Goal: Task Accomplishment & Management: Complete application form

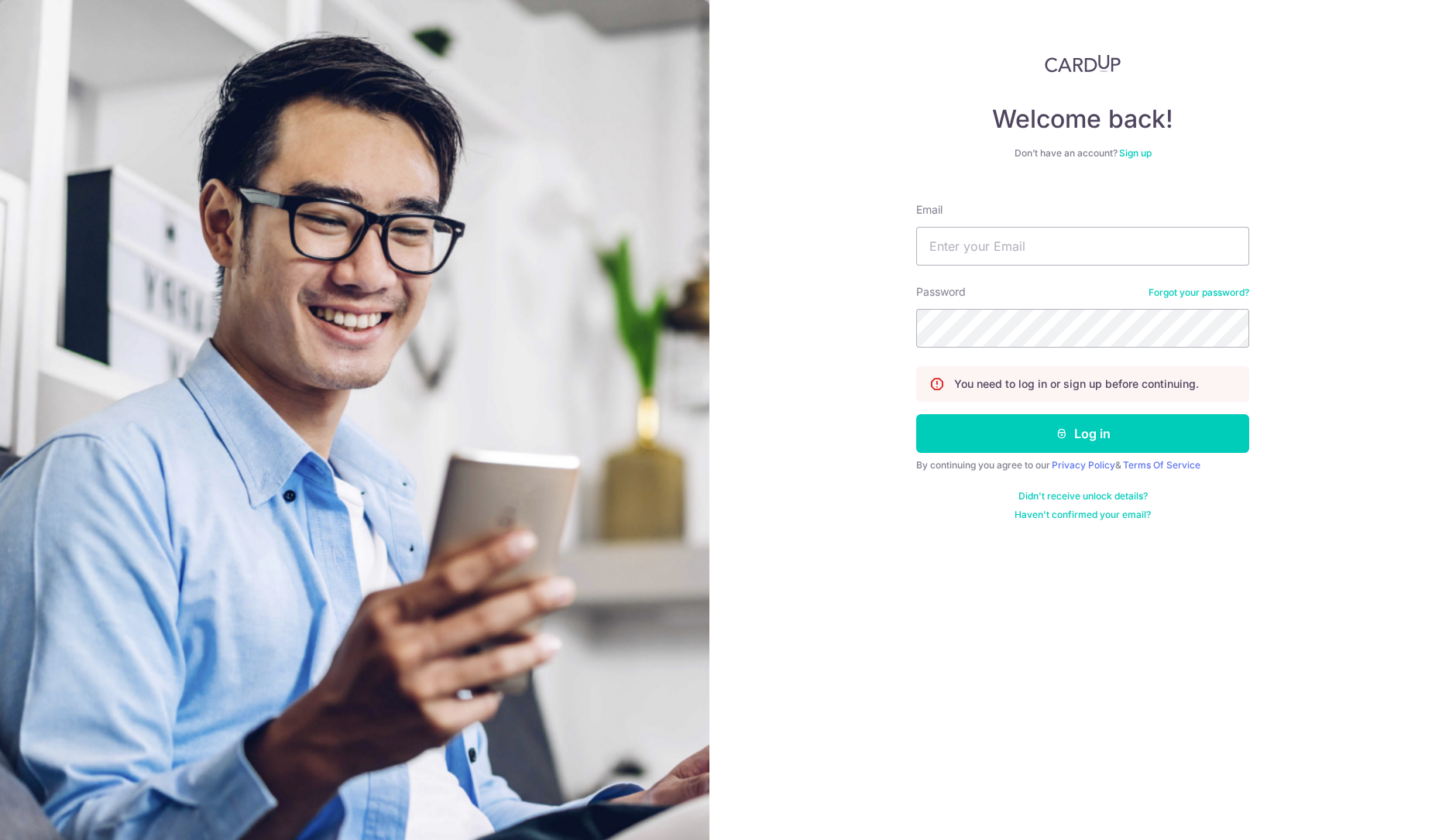
type input "[PERSON_NAME][EMAIL_ADDRESS][DOMAIN_NAME]"
click at [916, 414] on button "Log in" at bounding box center [1082, 433] width 333 height 39
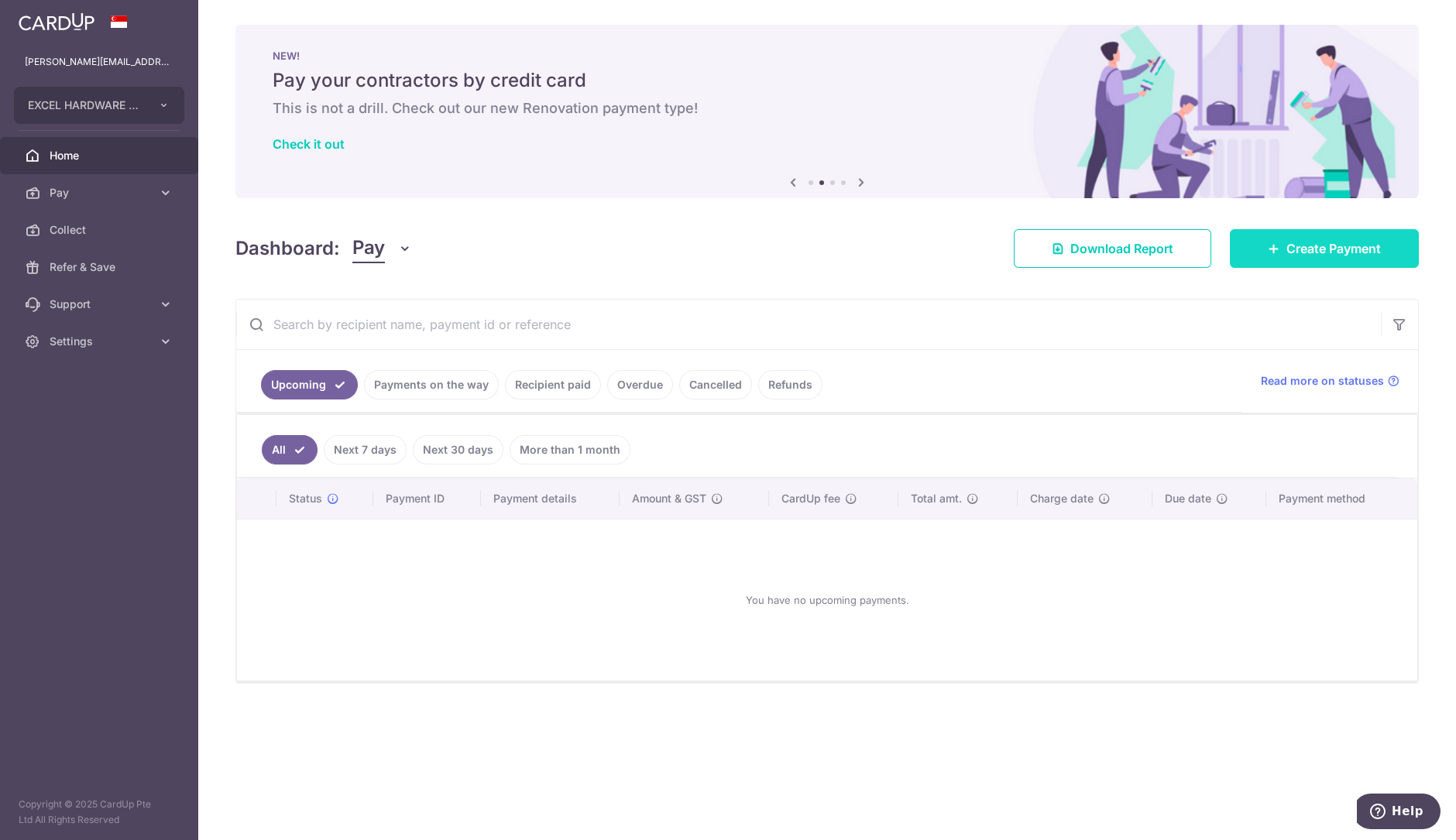
click at [1324, 248] on span "Create Payment" at bounding box center [1334, 248] width 94 height 18
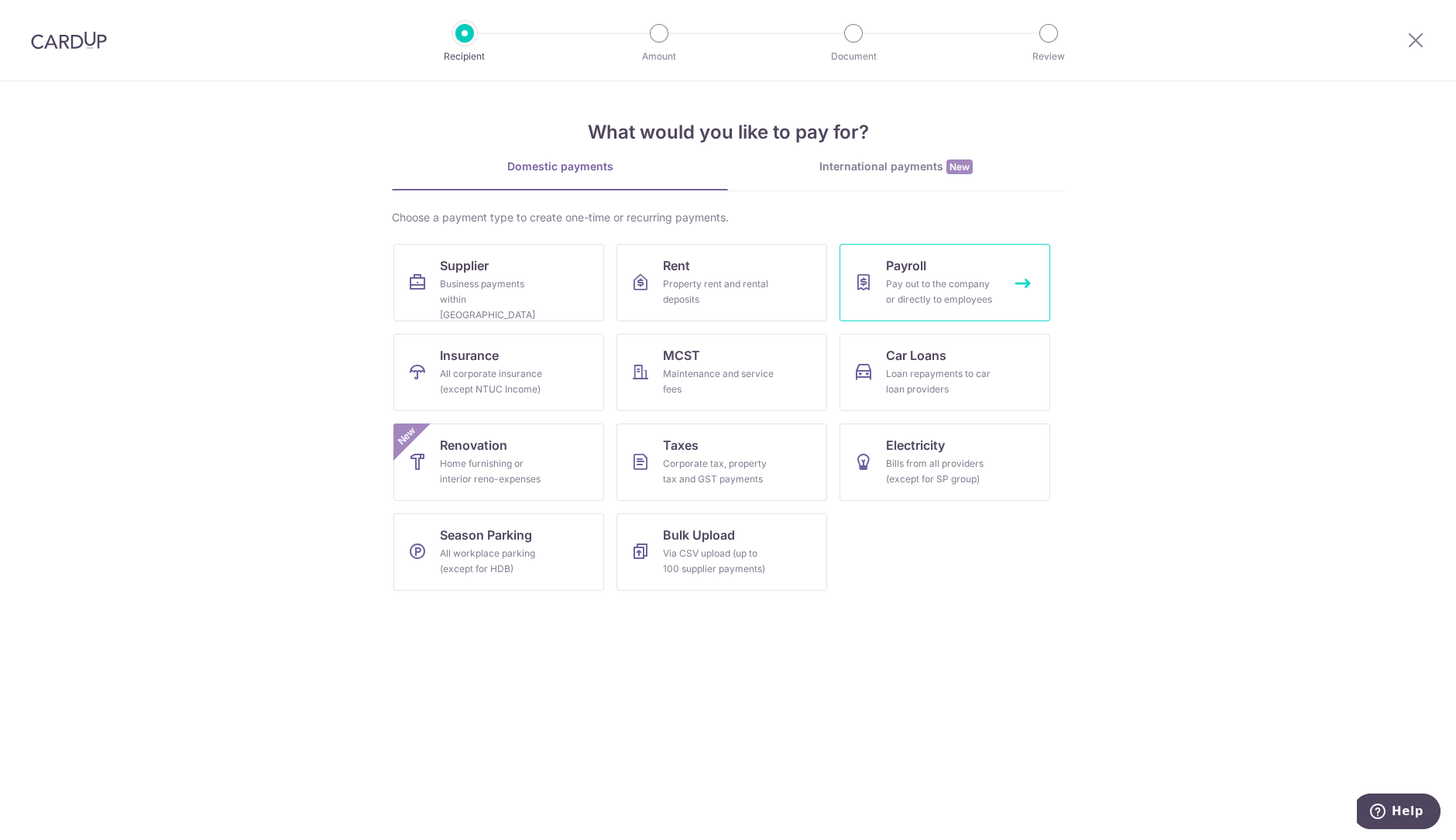
click at [925, 288] on div "Pay out to the company or directly to employees" at bounding box center [942, 291] width 112 height 31
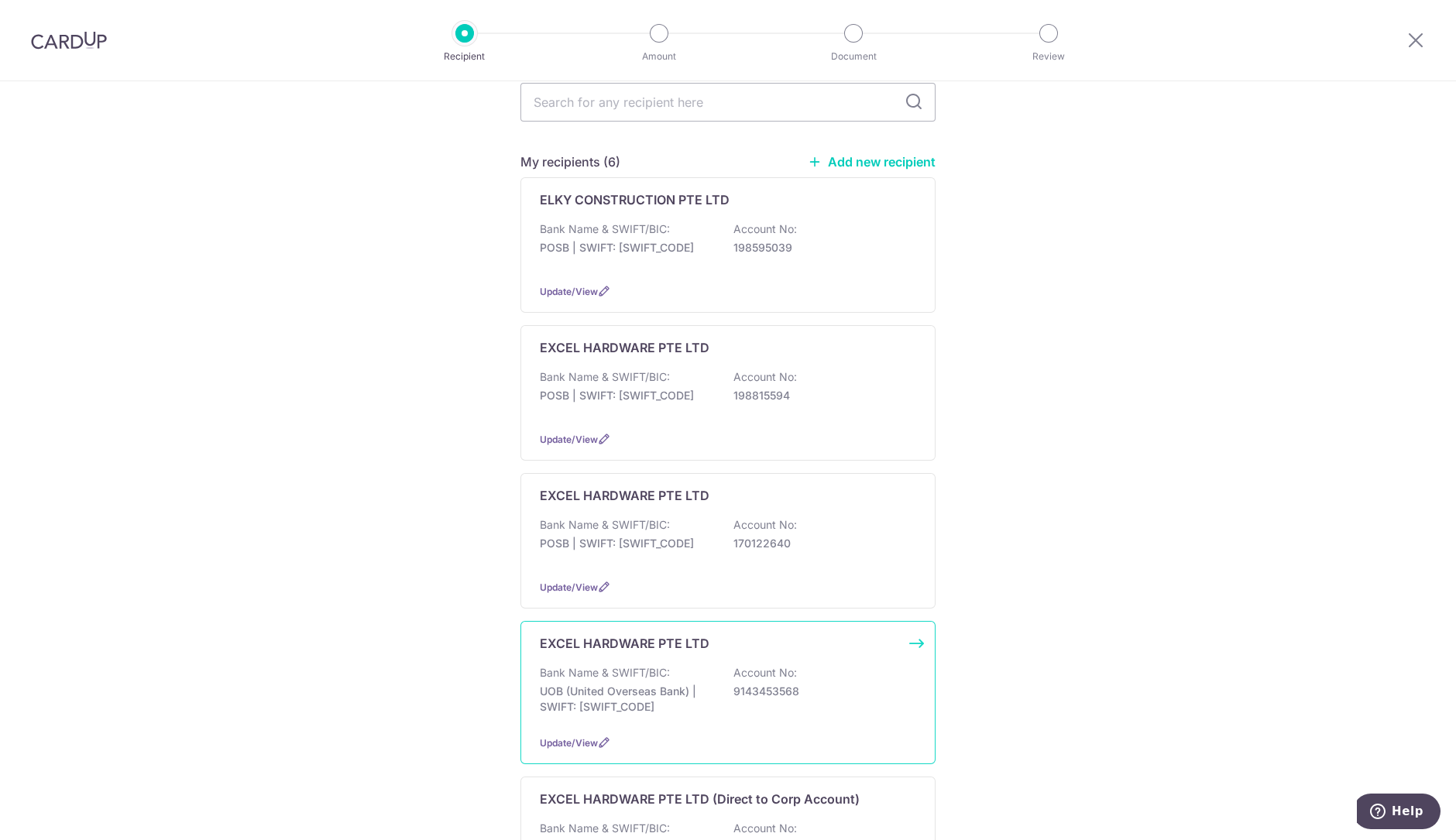
scroll to position [193, 0]
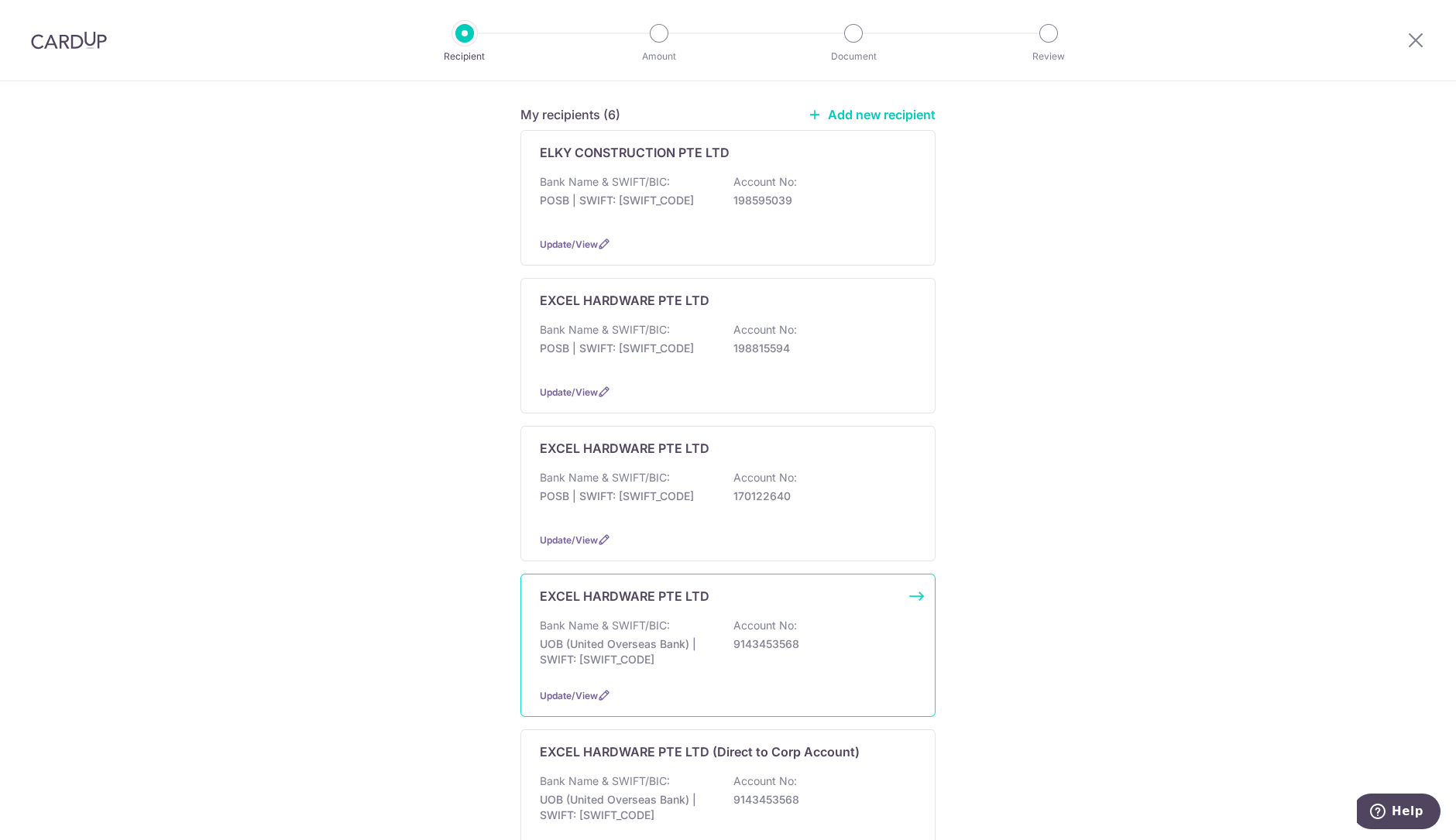
click at [764, 621] on p "Account No:" at bounding box center [765, 626] width 64 height 16
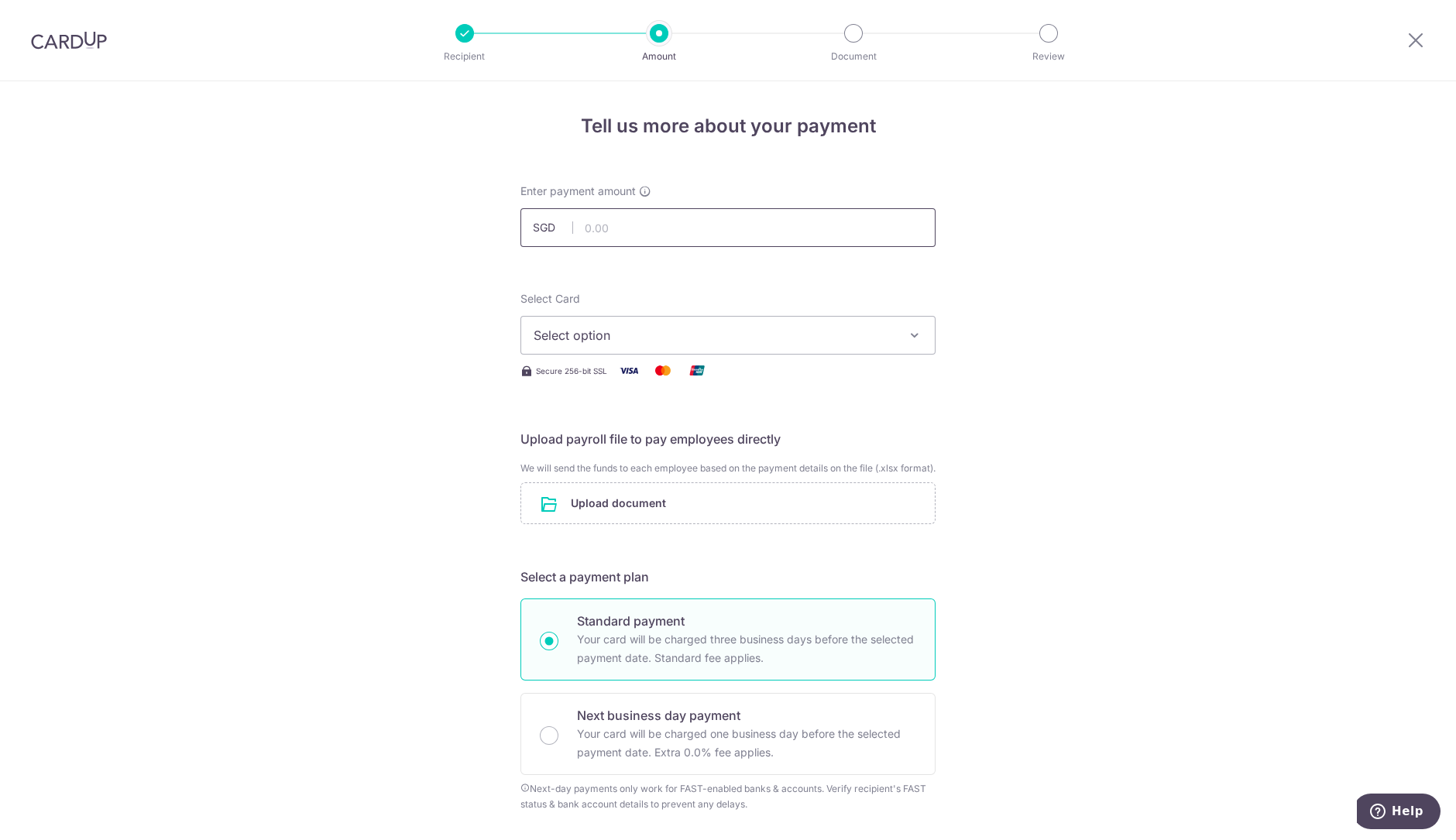
click at [817, 222] on input "text" at bounding box center [728, 227] width 415 height 39
type input "54,130.16"
click at [755, 327] on span "Select option" at bounding box center [714, 335] width 361 height 18
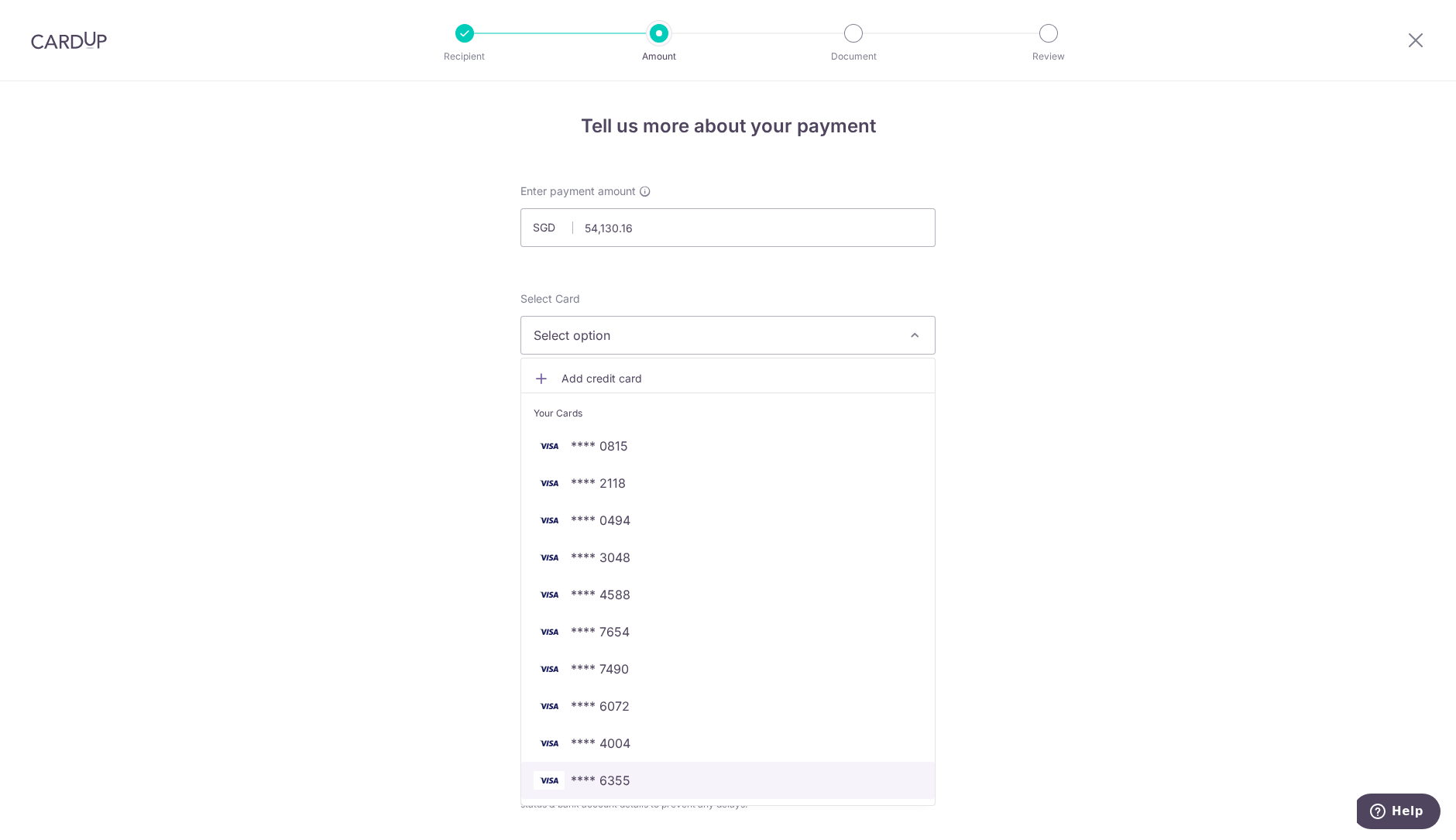
drag, startPoint x: 626, startPoint y: 780, endPoint x: 983, endPoint y: 576, distance: 411.2
click at [626, 780] on span "**** 6355" at bounding box center [728, 780] width 389 height 18
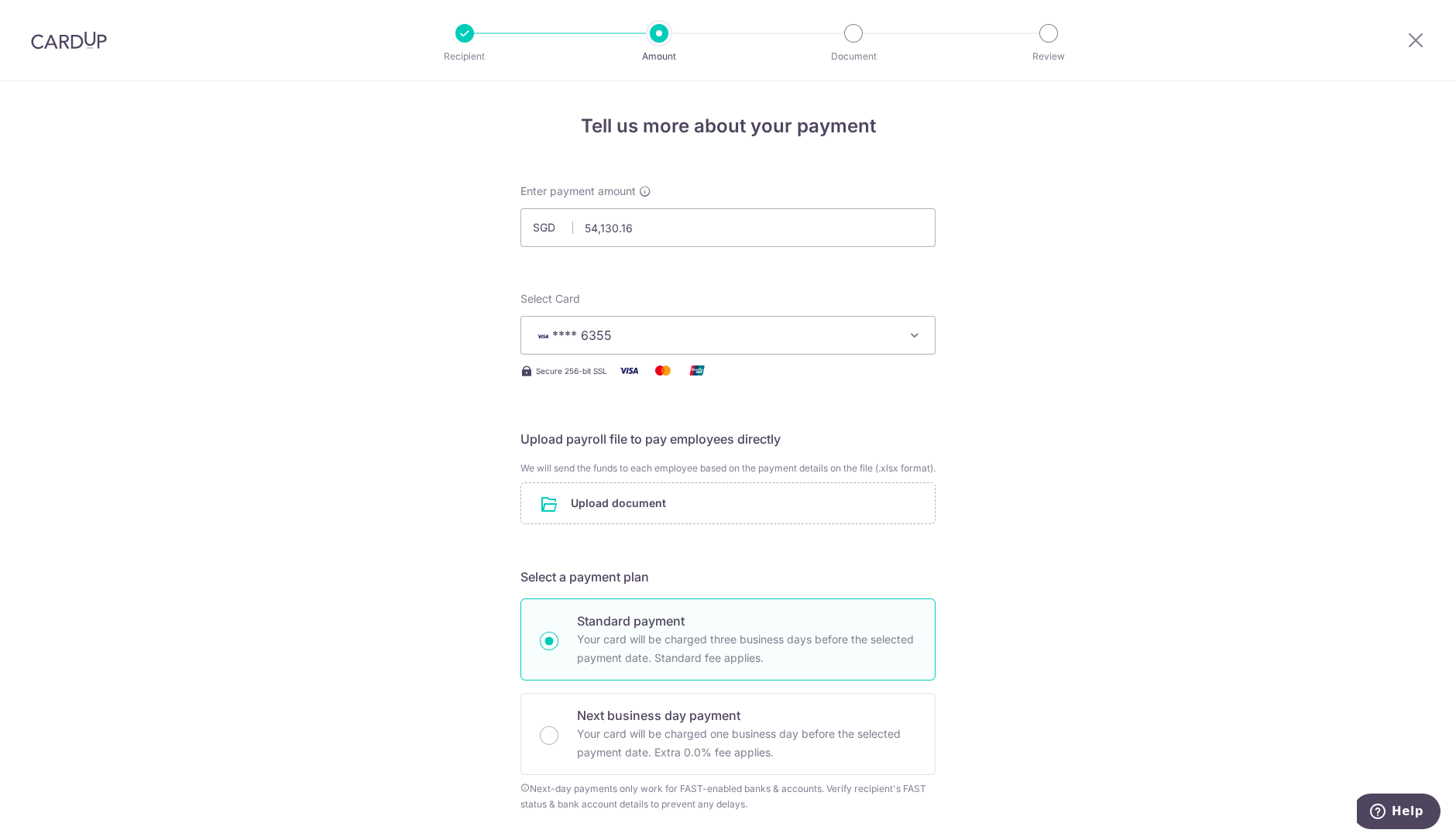
click at [740, 523] on input "file" at bounding box center [728, 504] width 413 height 41
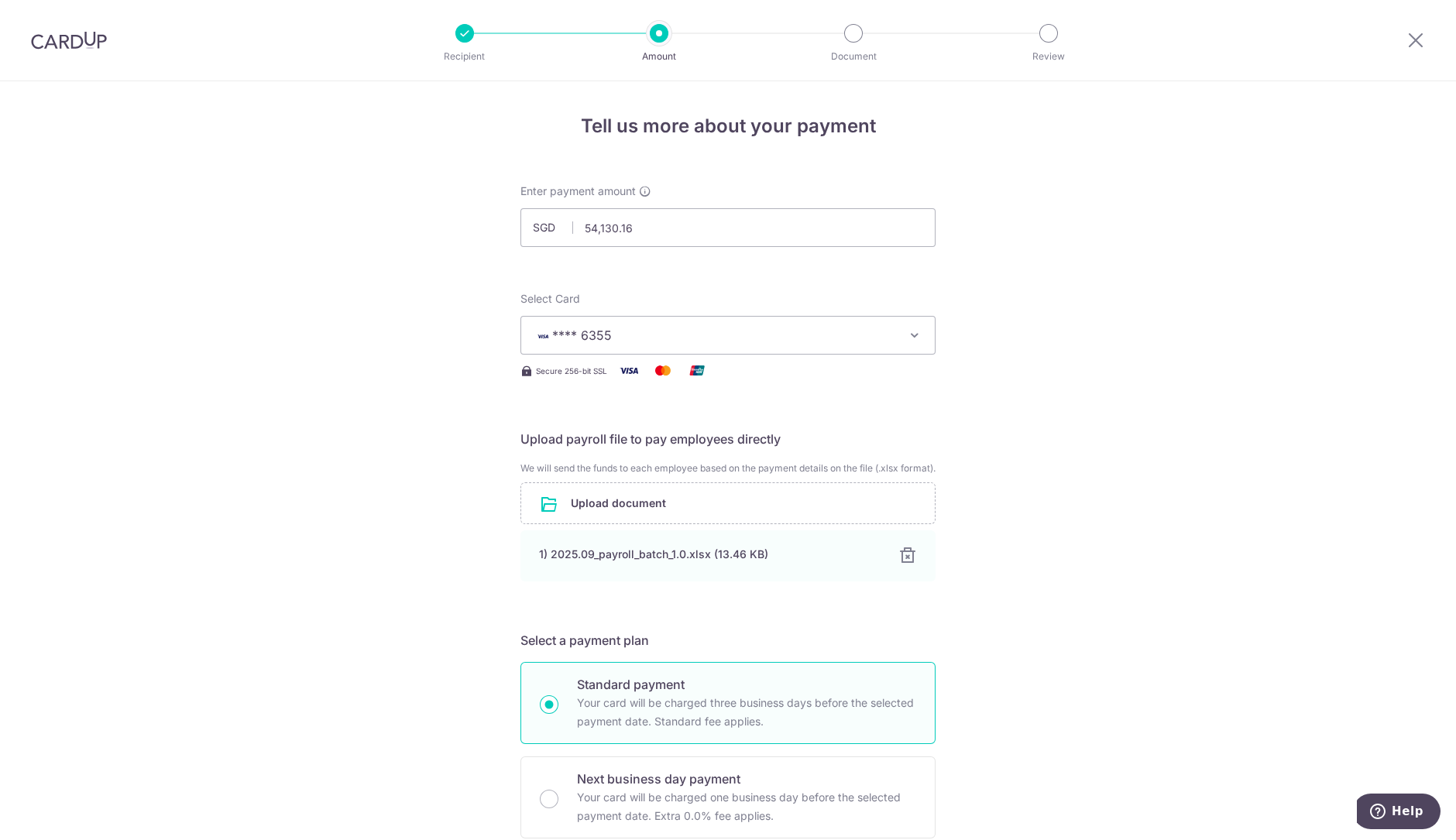
scroll to position [386, 0]
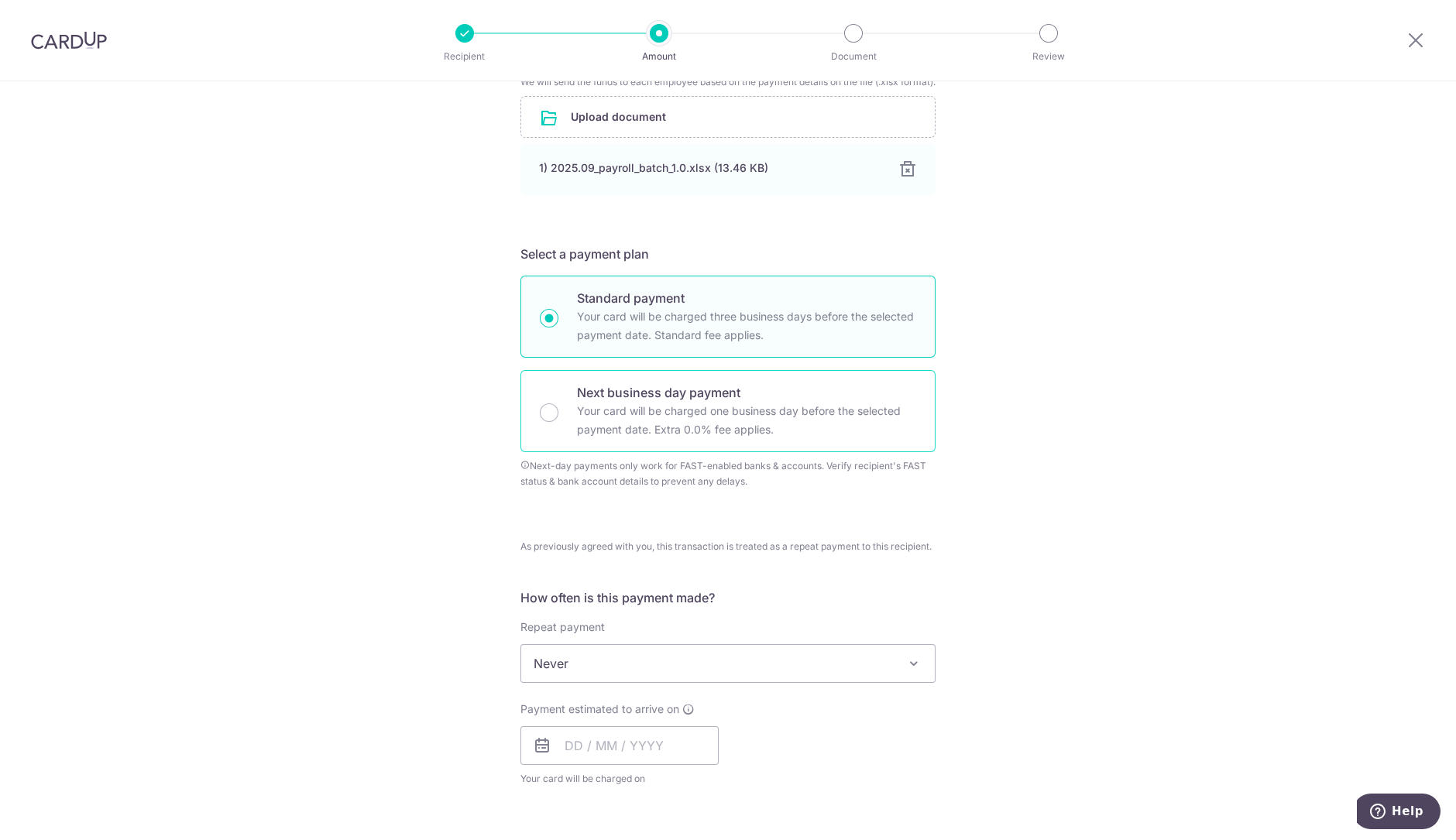
click at [642, 437] on p "Your card will be charged one business day before the selected payment date. Ex…" at bounding box center [747, 420] width 339 height 37
click at [558, 422] on input "Next business day payment Your card will be charged one business day before the…" at bounding box center [549, 413] width 18 height 18
radio input "false"
radio input "true"
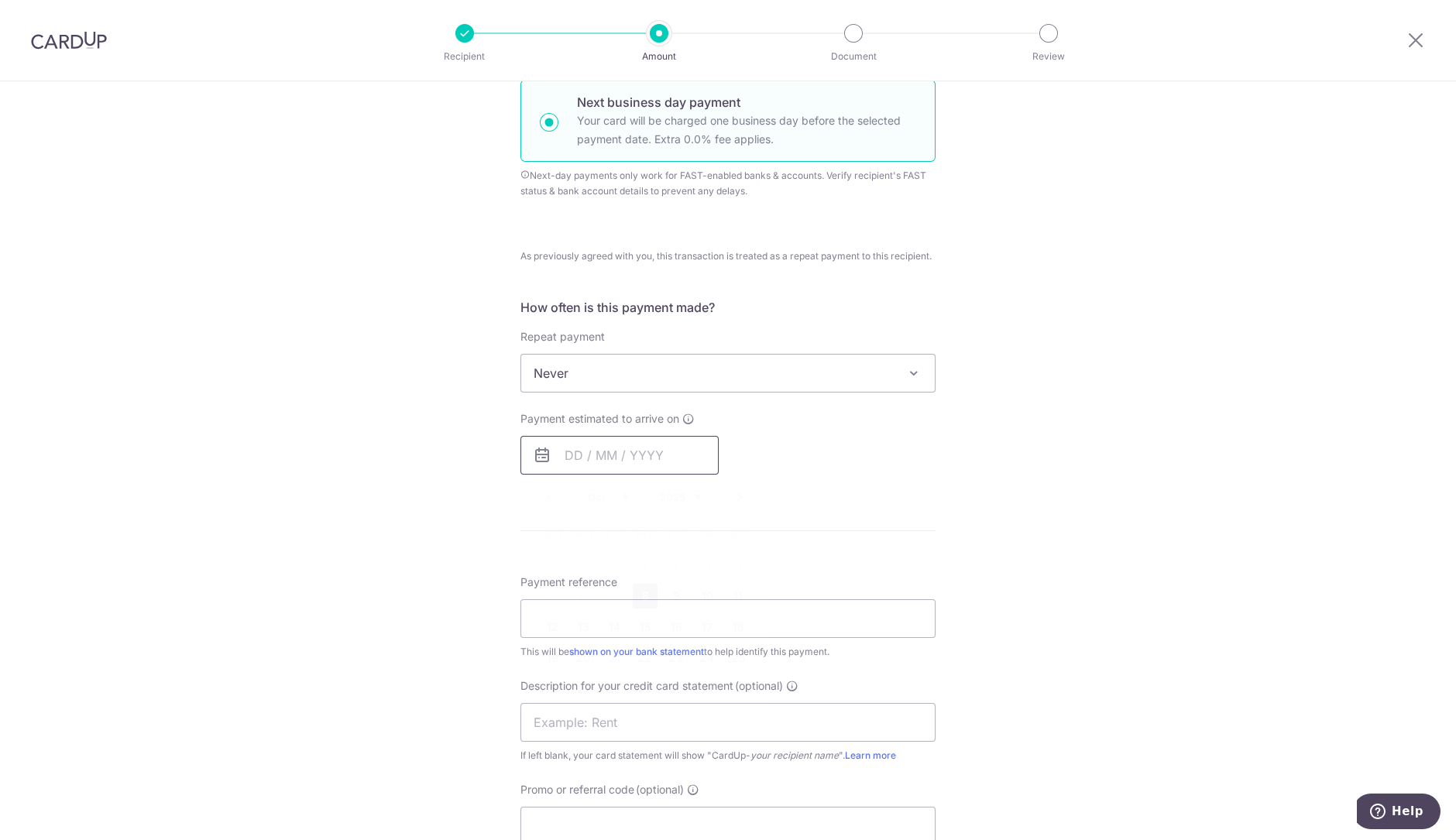
click at [583, 465] on input "text" at bounding box center [620, 455] width 198 height 39
click at [639, 609] on link "8" at bounding box center [645, 596] width 25 height 25
type input "[DATE]"
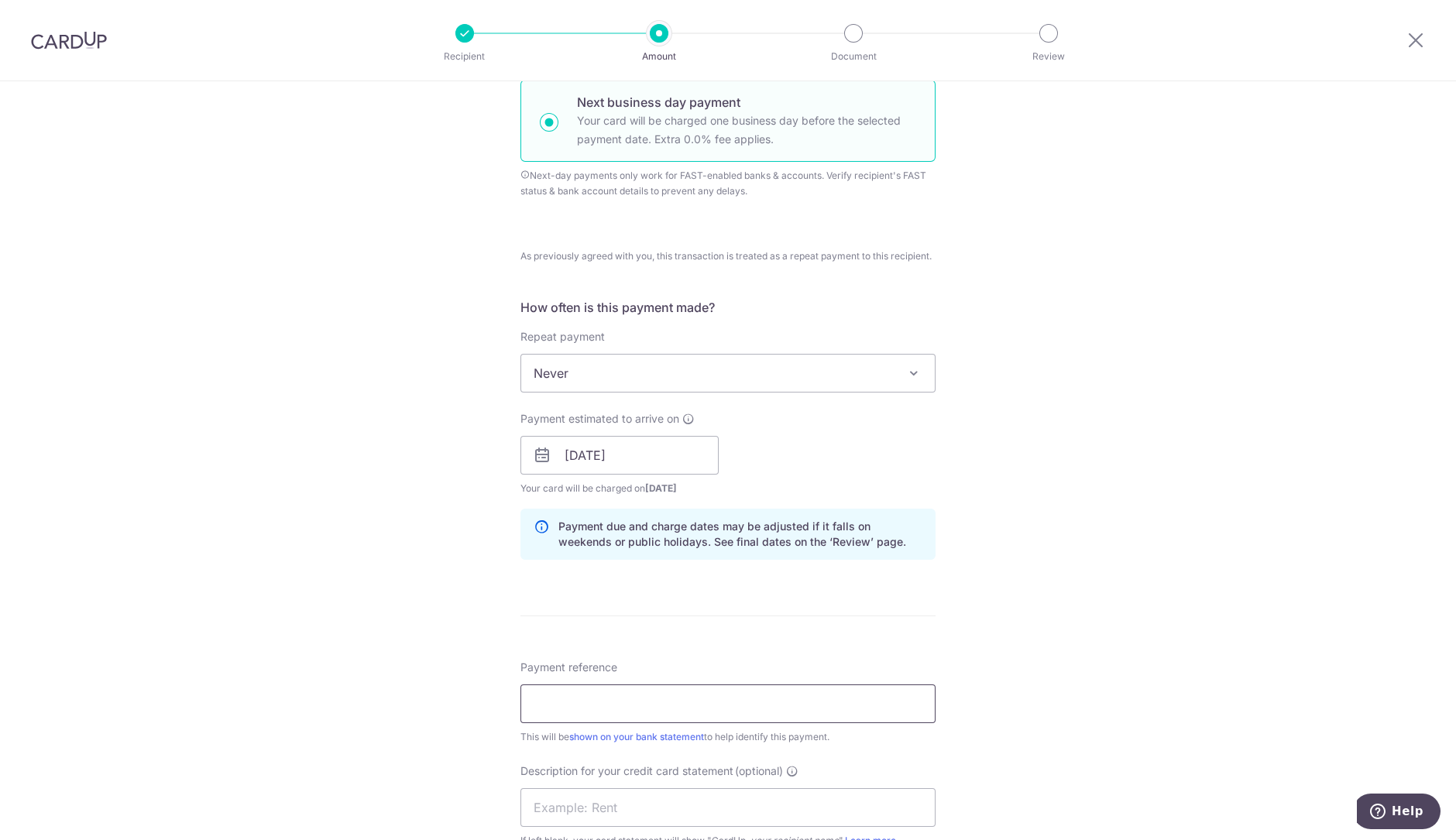
click at [676, 701] on input "Payment reference" at bounding box center [728, 704] width 415 height 39
click at [550, 722] on input "Jun Salary 2025" at bounding box center [728, 704] width 415 height 39
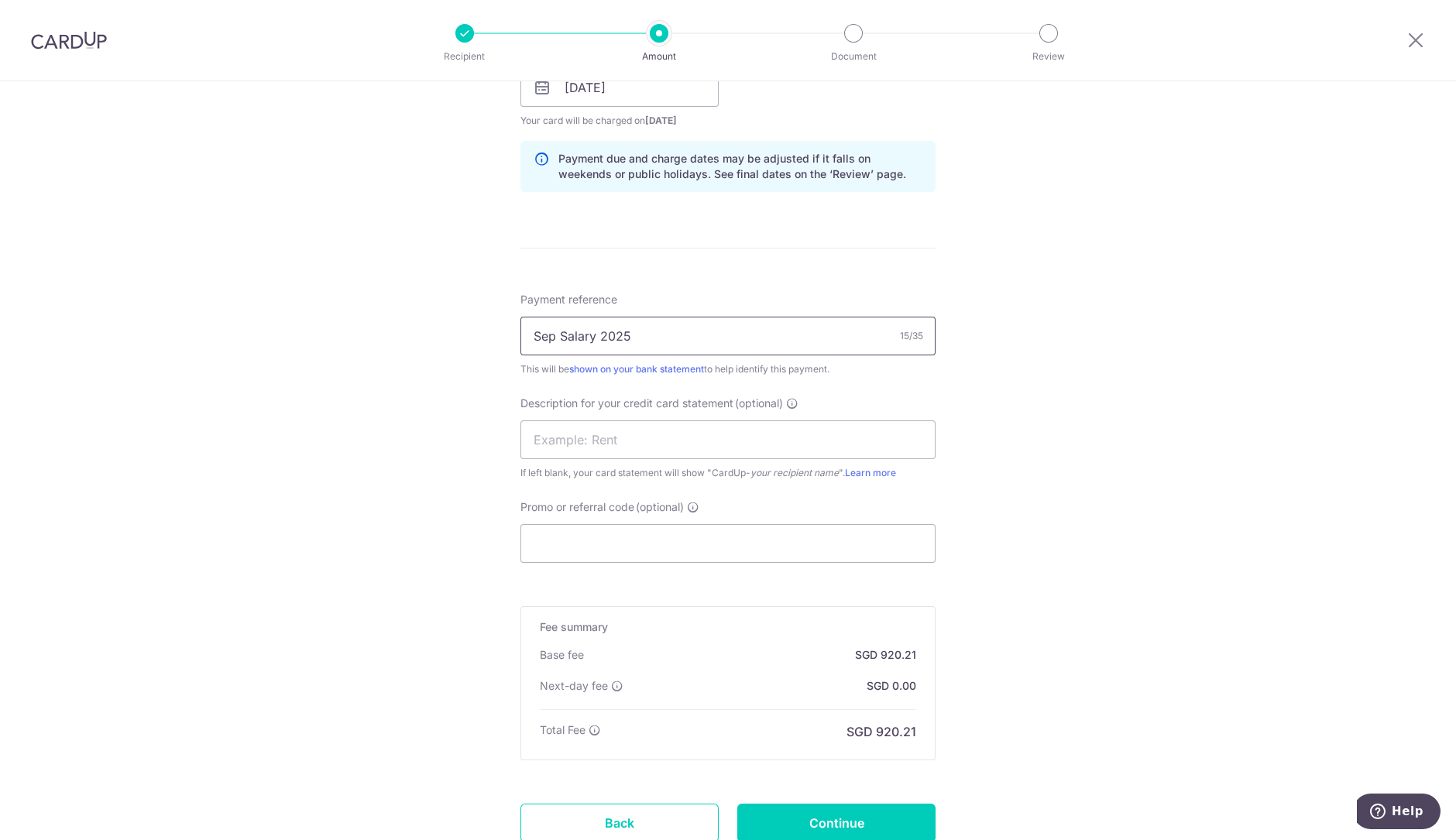
scroll to position [1176, 0]
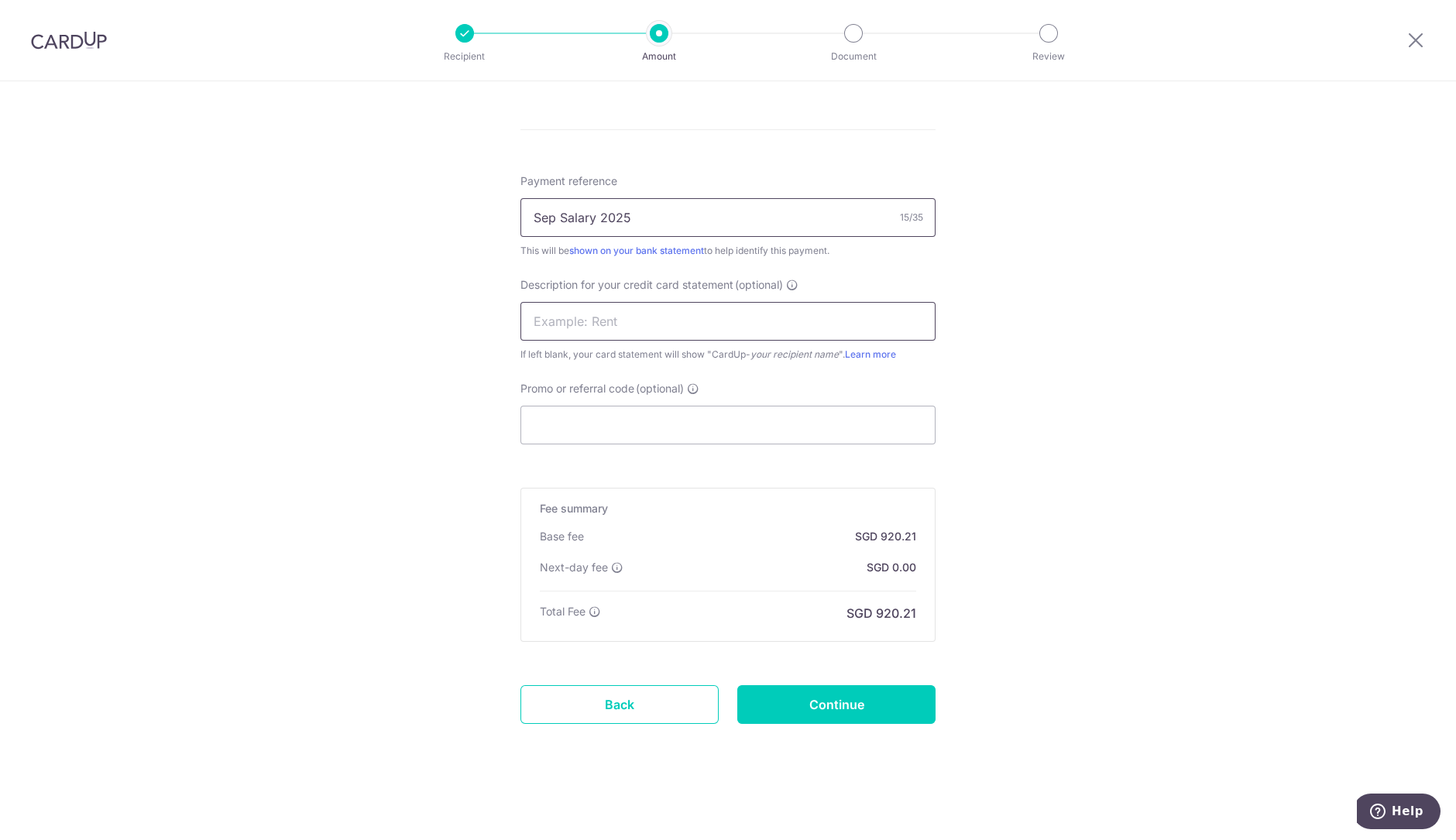
type input "Sep Salary 2025"
click at [687, 336] on input "text" at bounding box center [728, 321] width 415 height 39
paste input "Sep Salary 2025"
type input "Sep Salary 2025"
click at [897, 706] on input "Continue" at bounding box center [837, 704] width 198 height 39
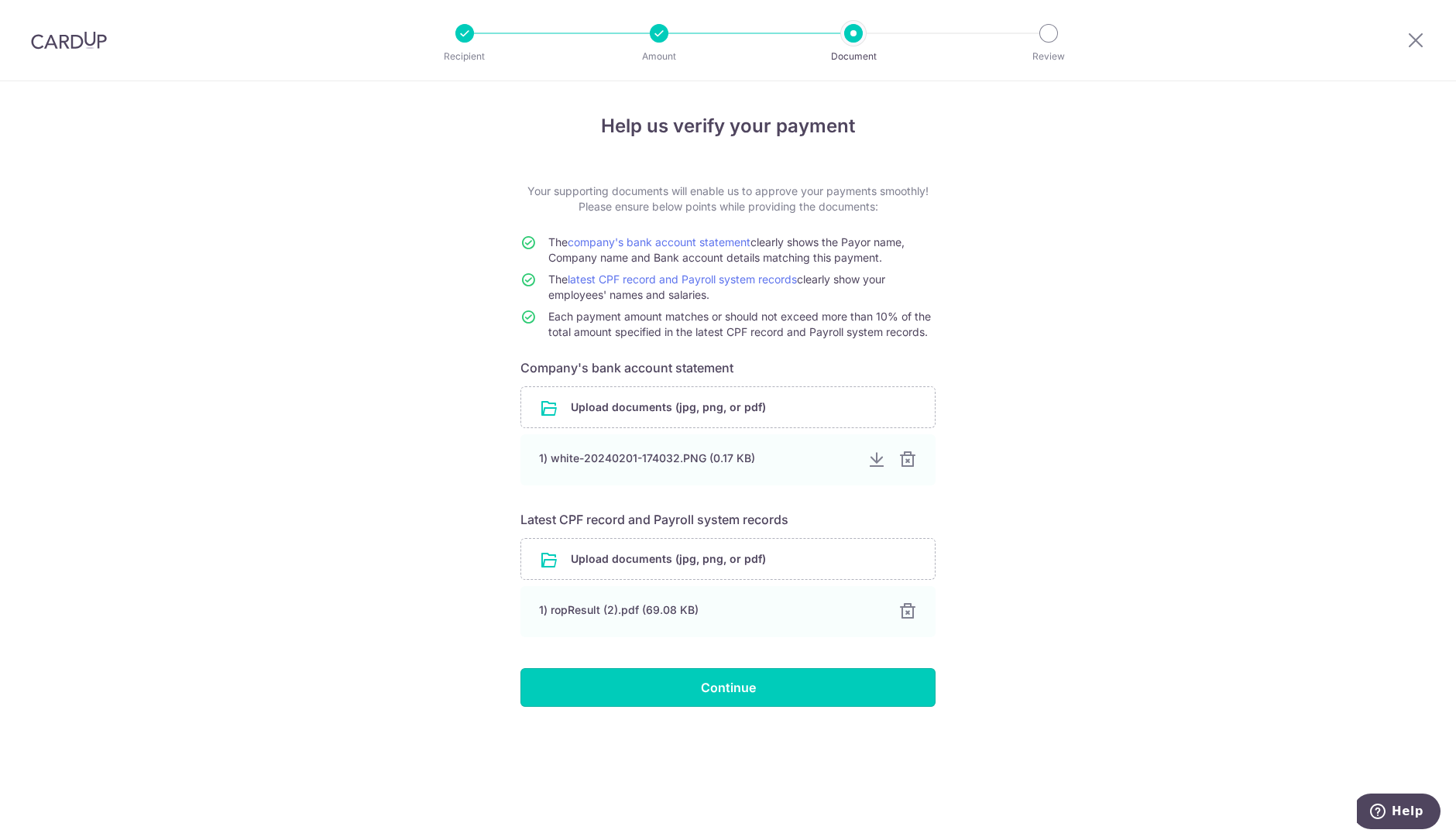
click at [809, 676] on input "Continue" at bounding box center [728, 687] width 415 height 39
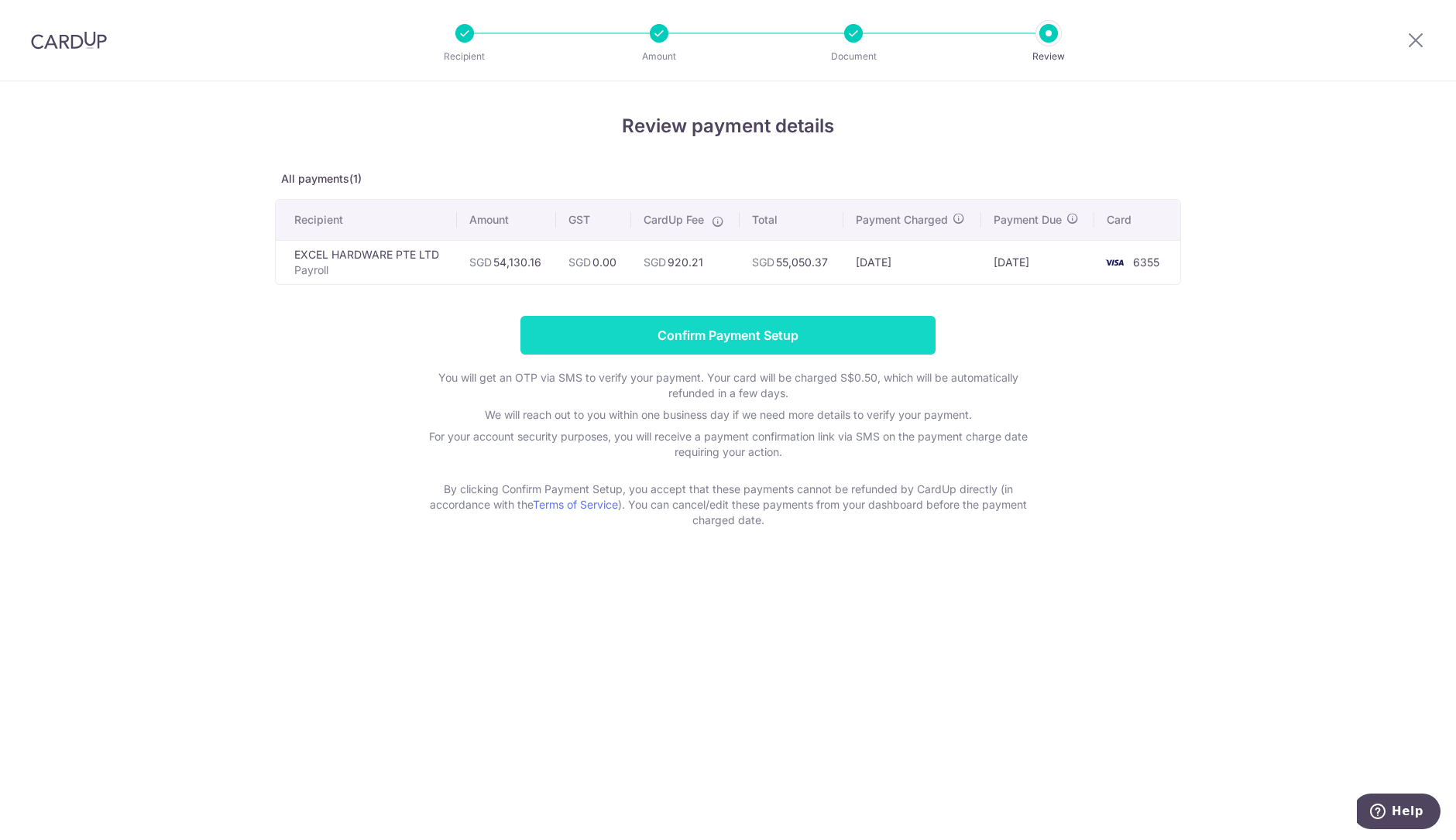
click at [864, 327] on input "Confirm Payment Setup" at bounding box center [728, 335] width 415 height 39
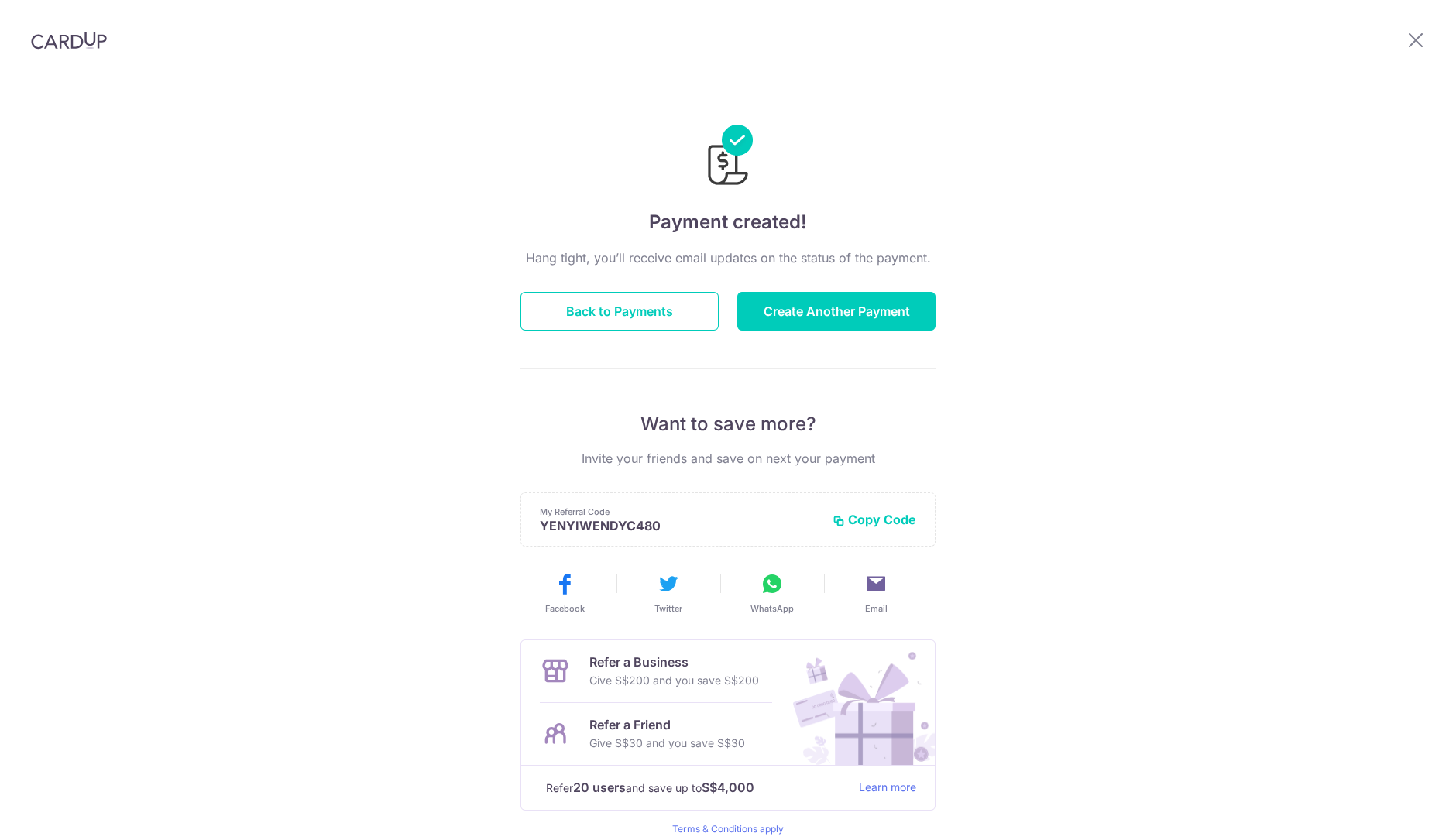
click at [61, 34] on img at bounding box center [69, 40] width 76 height 18
